Goal: Task Accomplishment & Management: Use online tool/utility

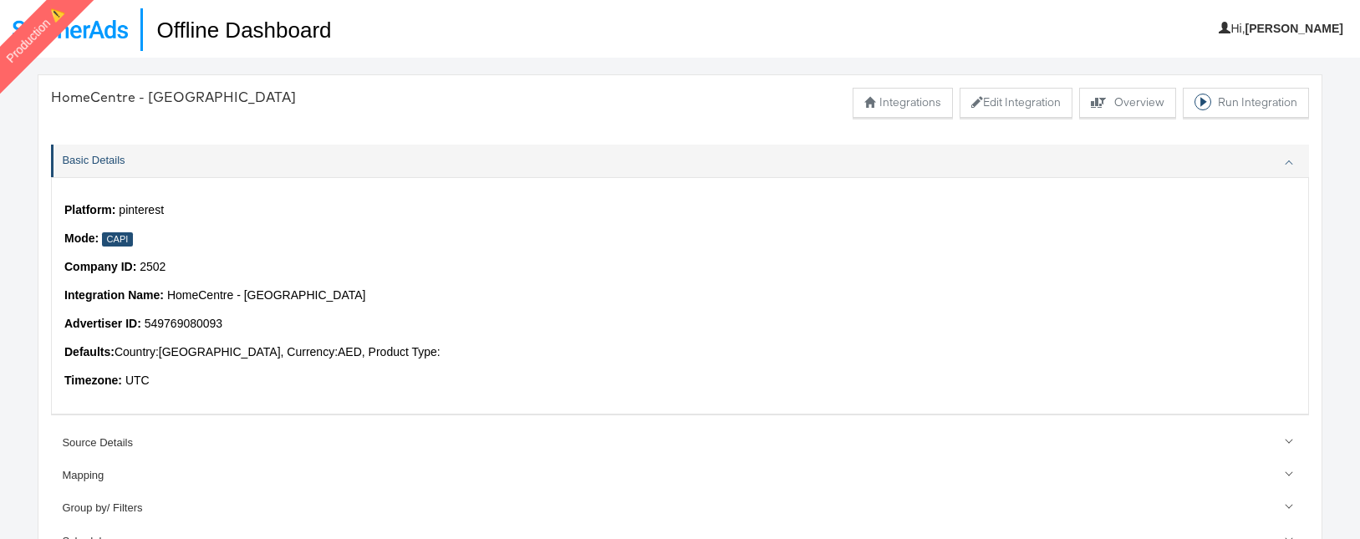
scroll to position [240, 0]
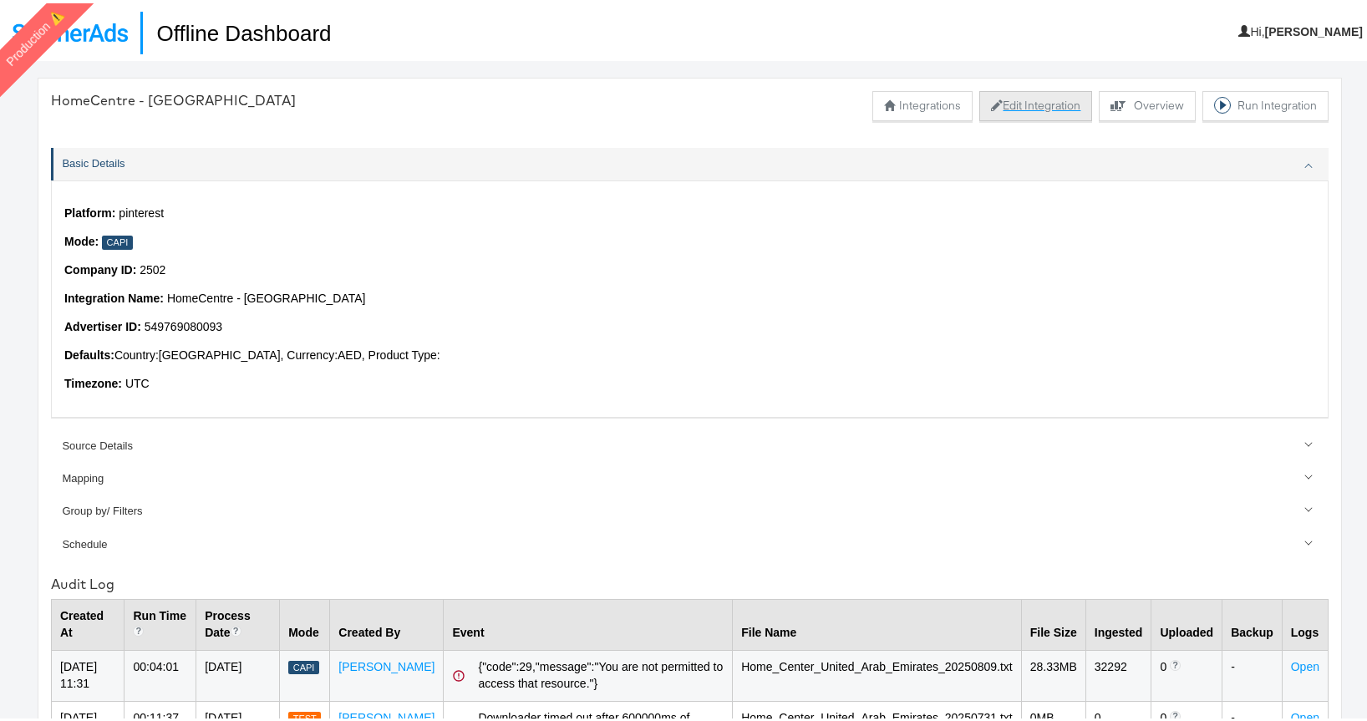
click at [1034, 111] on button "Edit Integration" at bounding box center [1035, 103] width 113 height 30
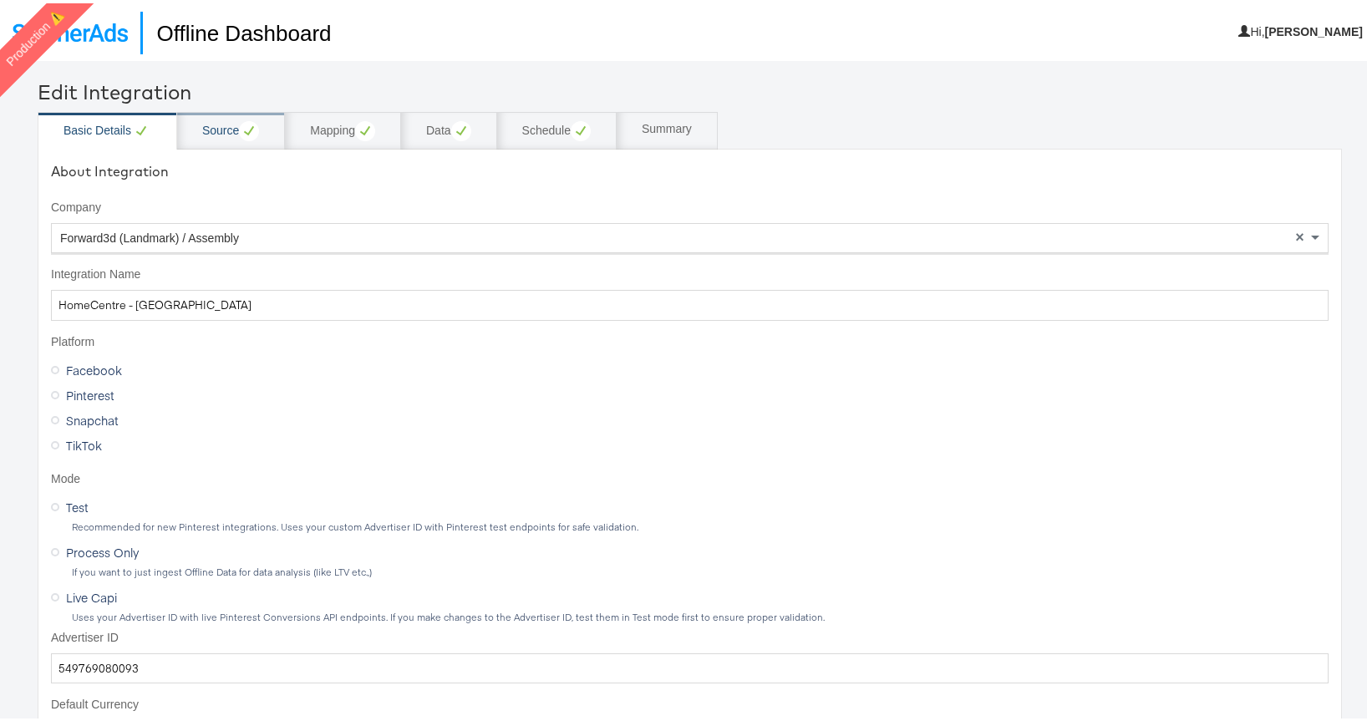
click at [233, 125] on div "Source" at bounding box center [230, 128] width 57 height 20
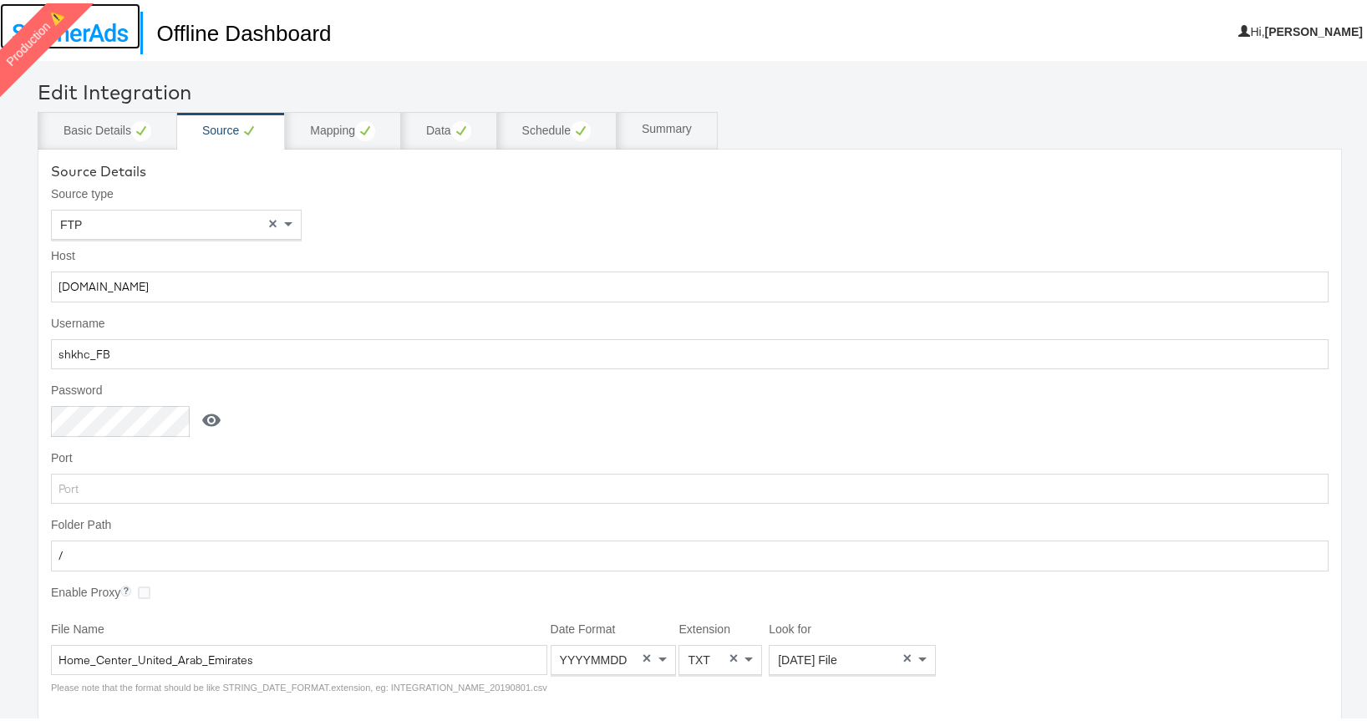
click at [91, 27] on img at bounding box center [70, 29] width 115 height 18
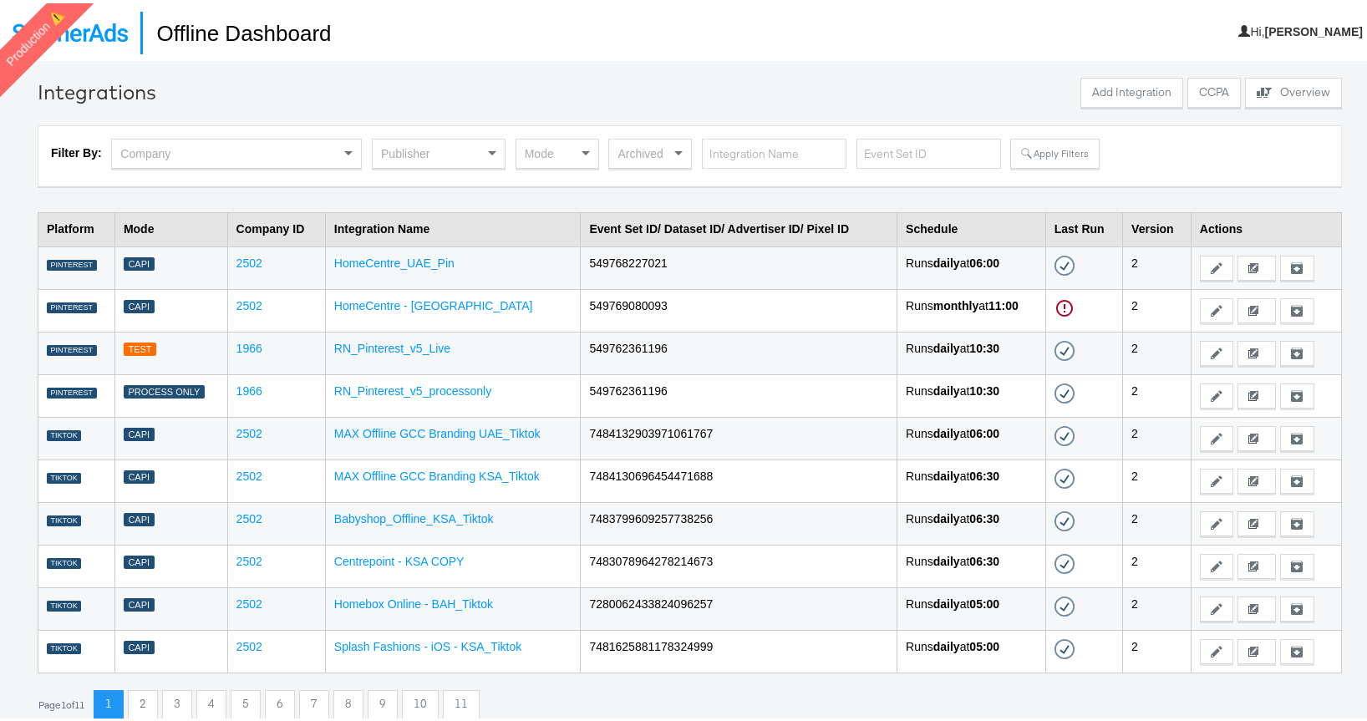
click at [618, 255] on td "549768227021" at bounding box center [739, 264] width 317 height 43
copy td "549768227021"
click at [1200, 302] on button "Edit" at bounding box center [1216, 307] width 33 height 25
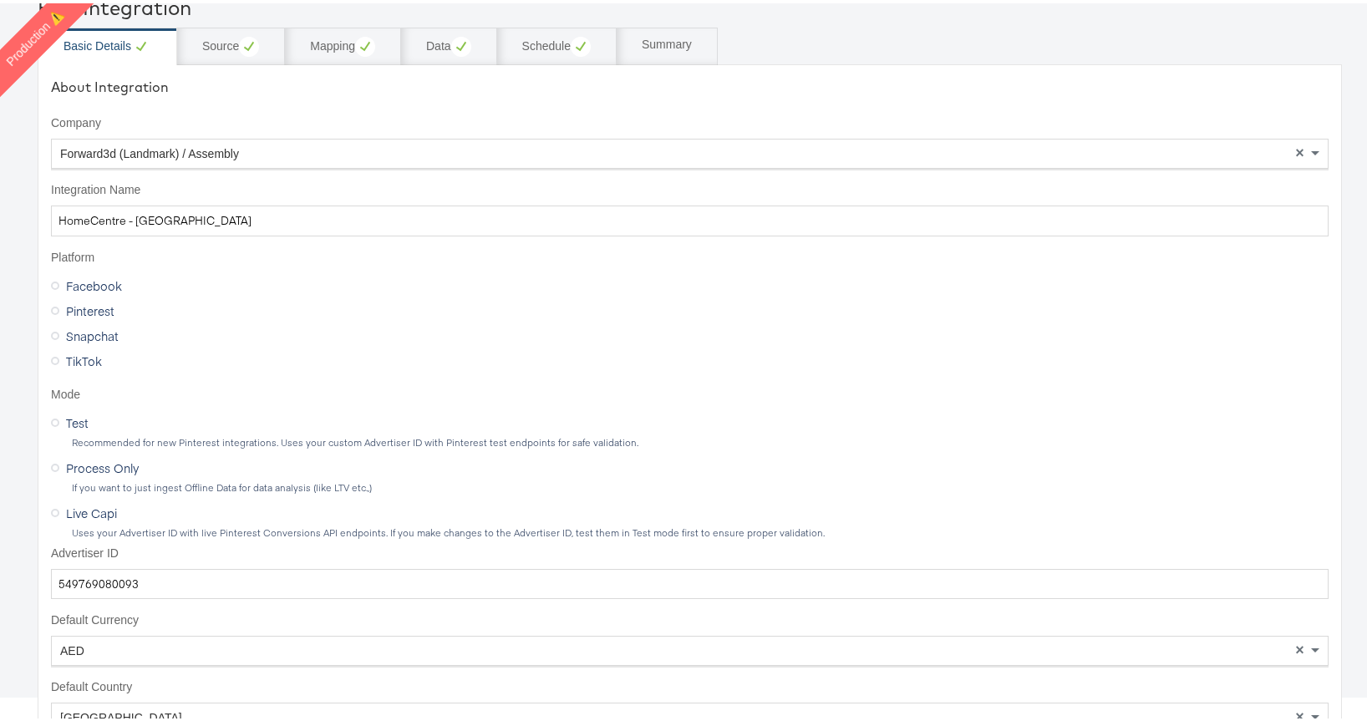
scroll to position [196, 0]
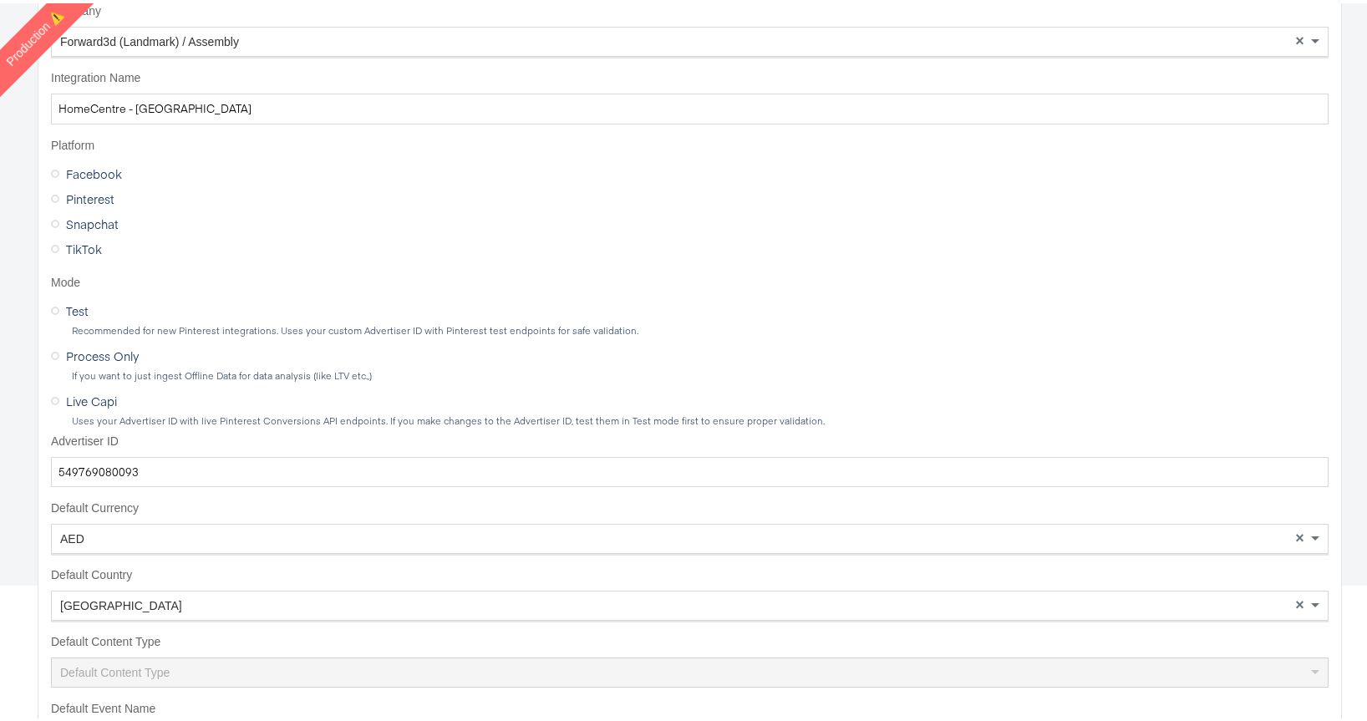
click at [77, 313] on span "Test" at bounding box center [77, 307] width 23 height 17
click at [0, 0] on input "Test" at bounding box center [0, 0] width 0 height 0
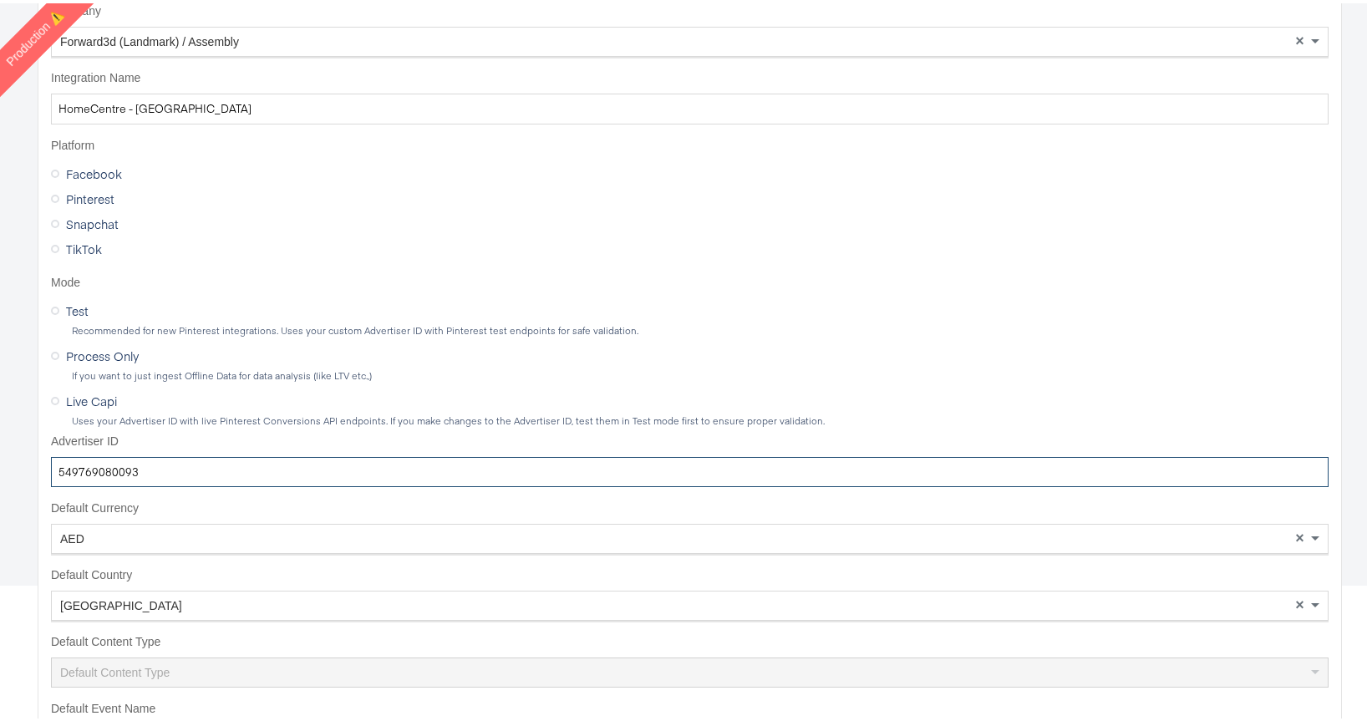
click at [167, 465] on input "549769080093" at bounding box center [690, 469] width 1278 height 31
paste input "8227021"
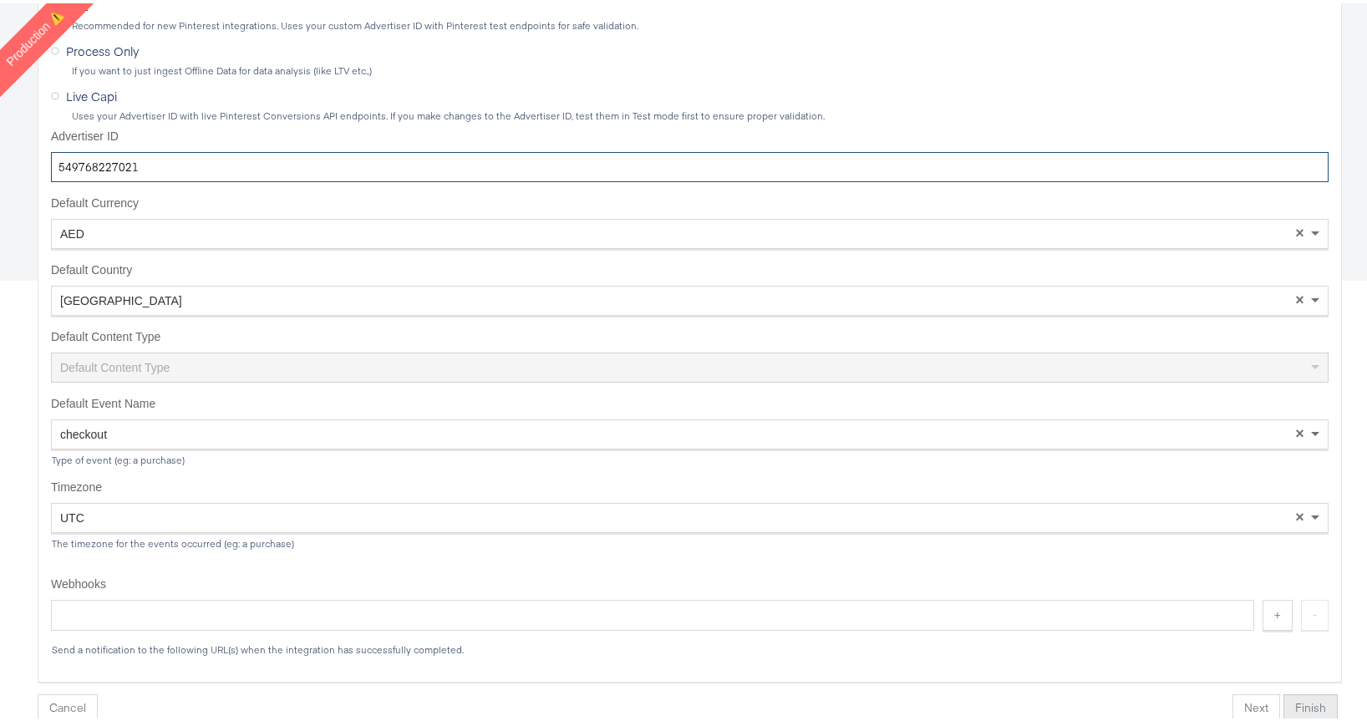
type input "549768227021"
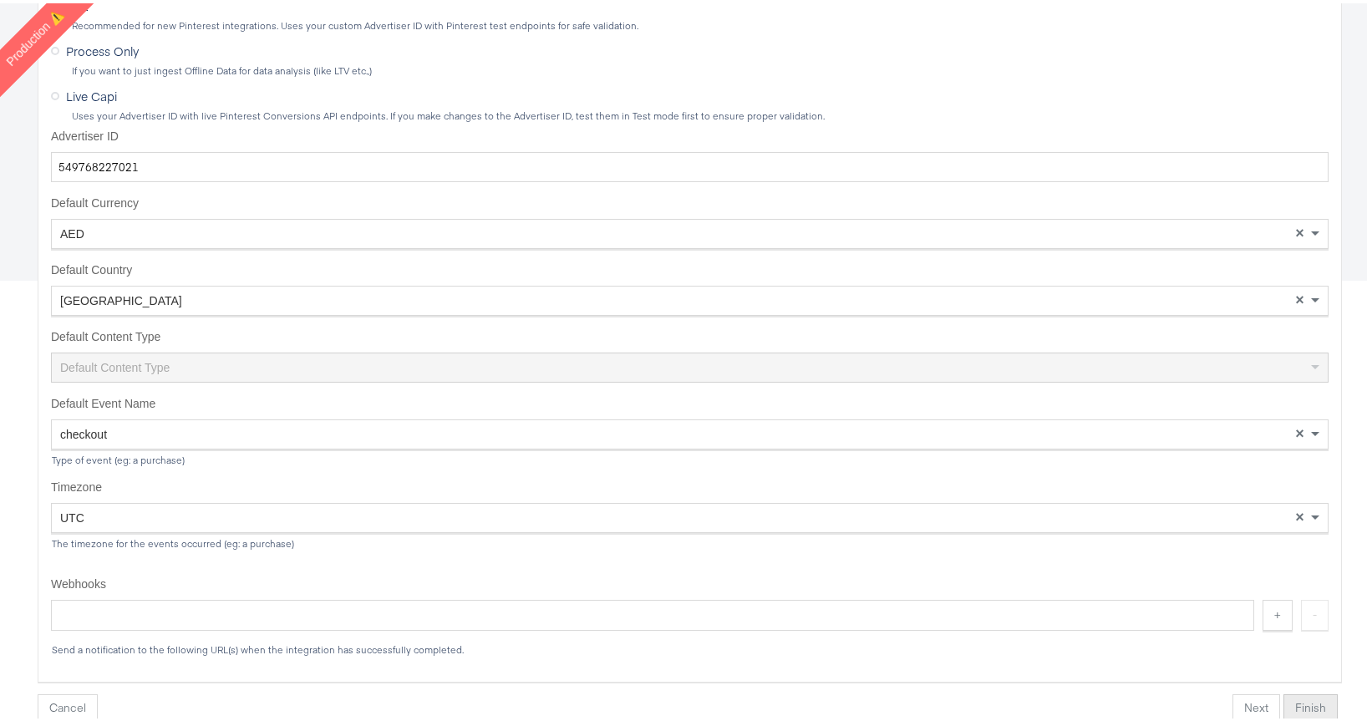
click at [1303, 692] on button "Finish" at bounding box center [1311, 706] width 54 height 30
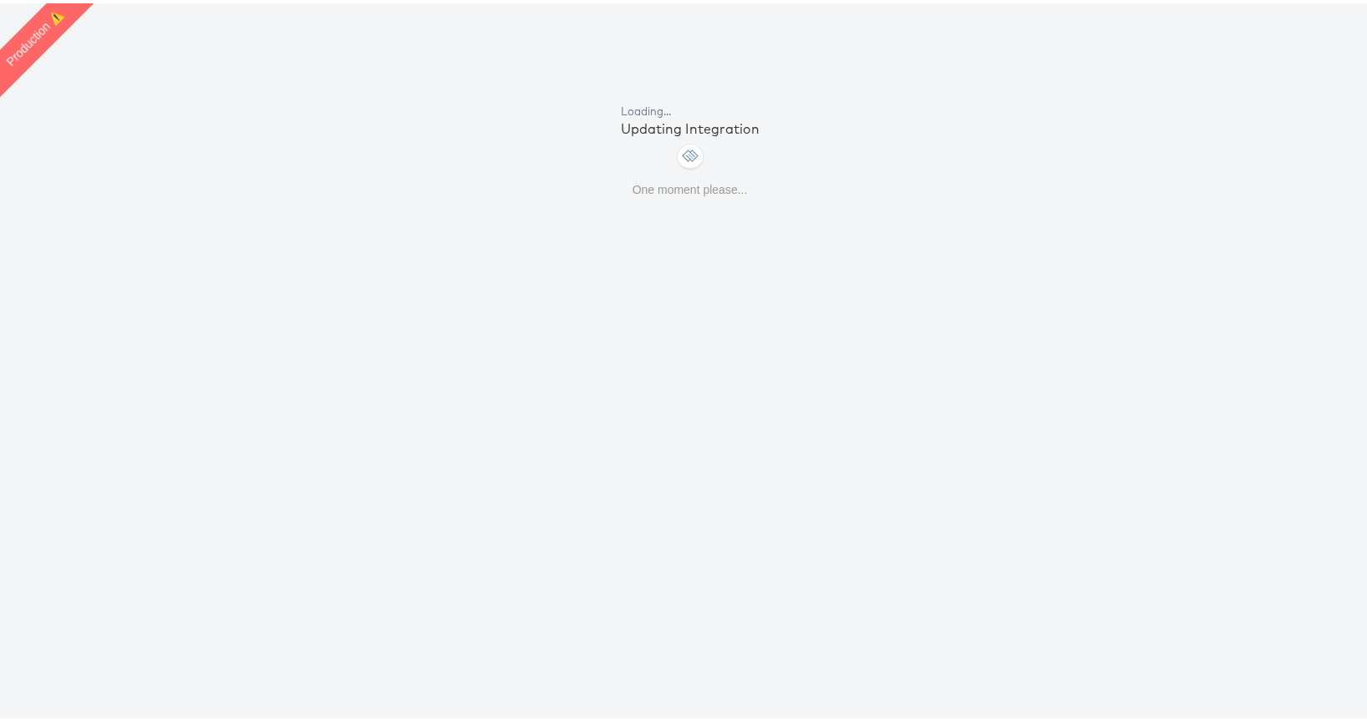
scroll to position [58, 0]
